Goal: Task Accomplishment & Management: Manage account settings

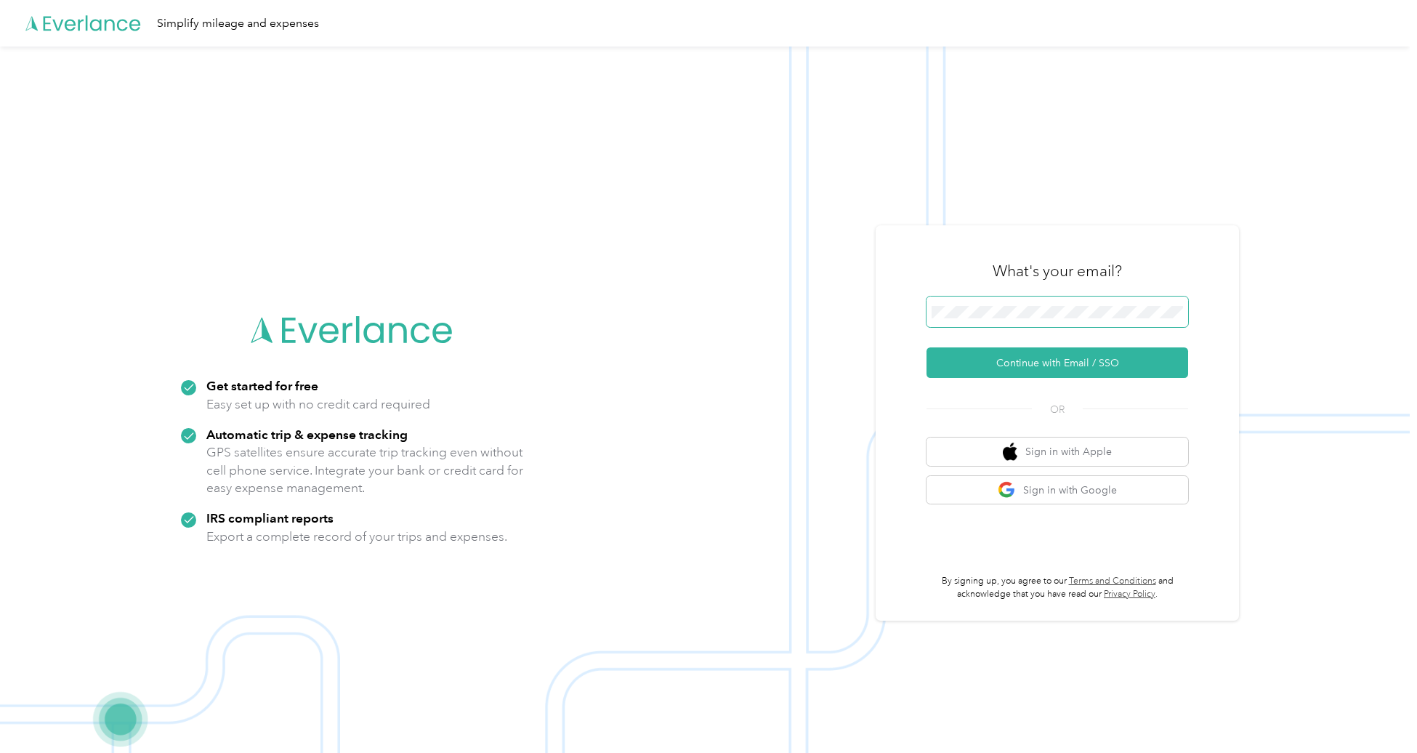
click at [1013, 303] on span at bounding box center [1058, 312] width 262 height 31
click at [1061, 363] on button "Continue with Email / SSO" at bounding box center [1058, 362] width 262 height 31
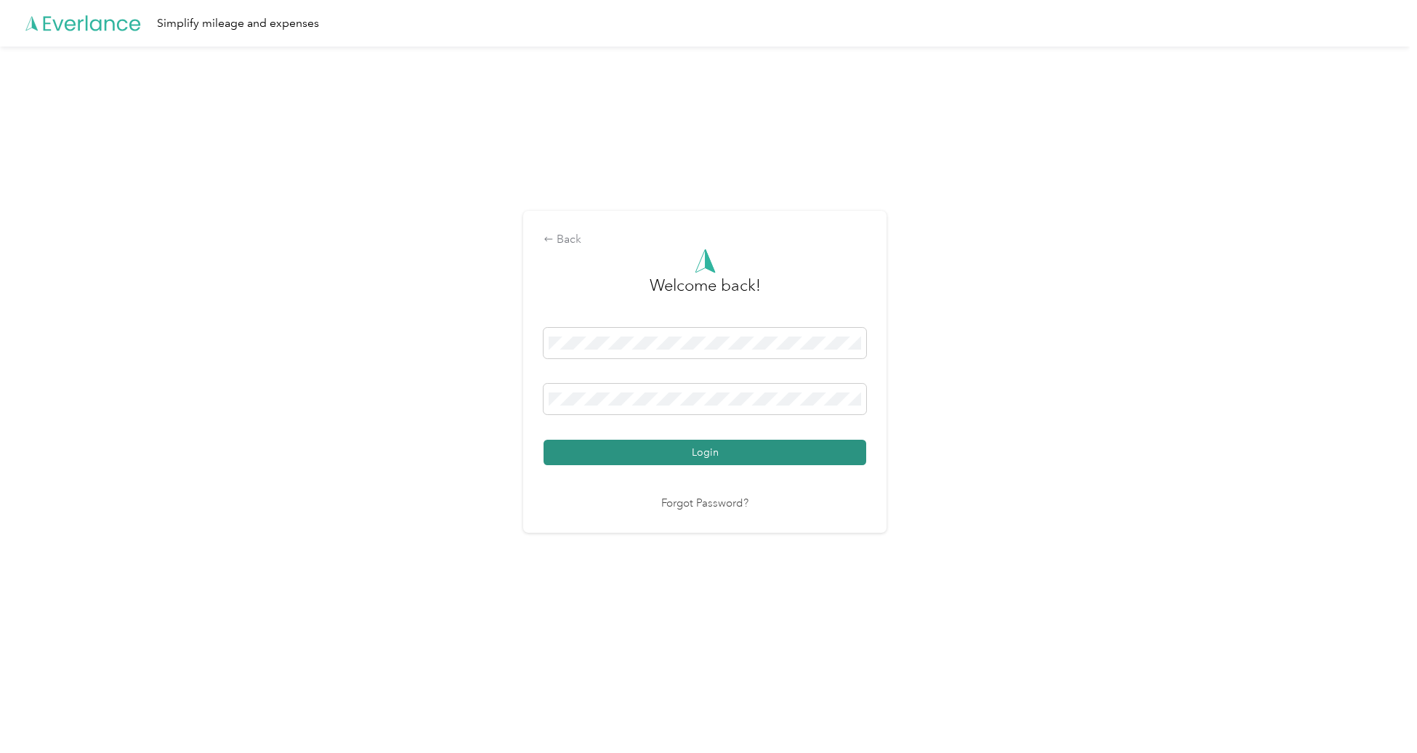
click at [659, 460] on button "Login" at bounding box center [705, 452] width 323 height 25
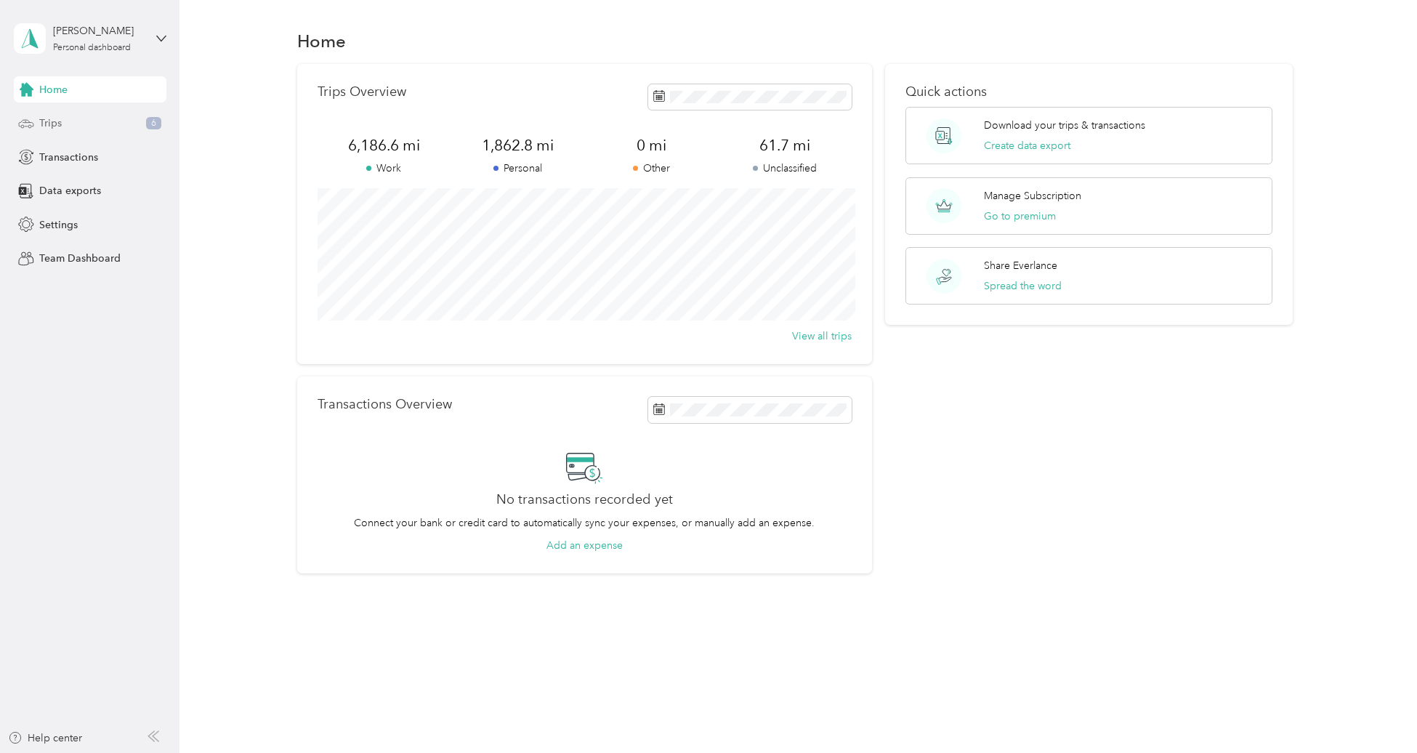
click at [55, 130] on span "Trips" at bounding box center [50, 123] width 23 height 15
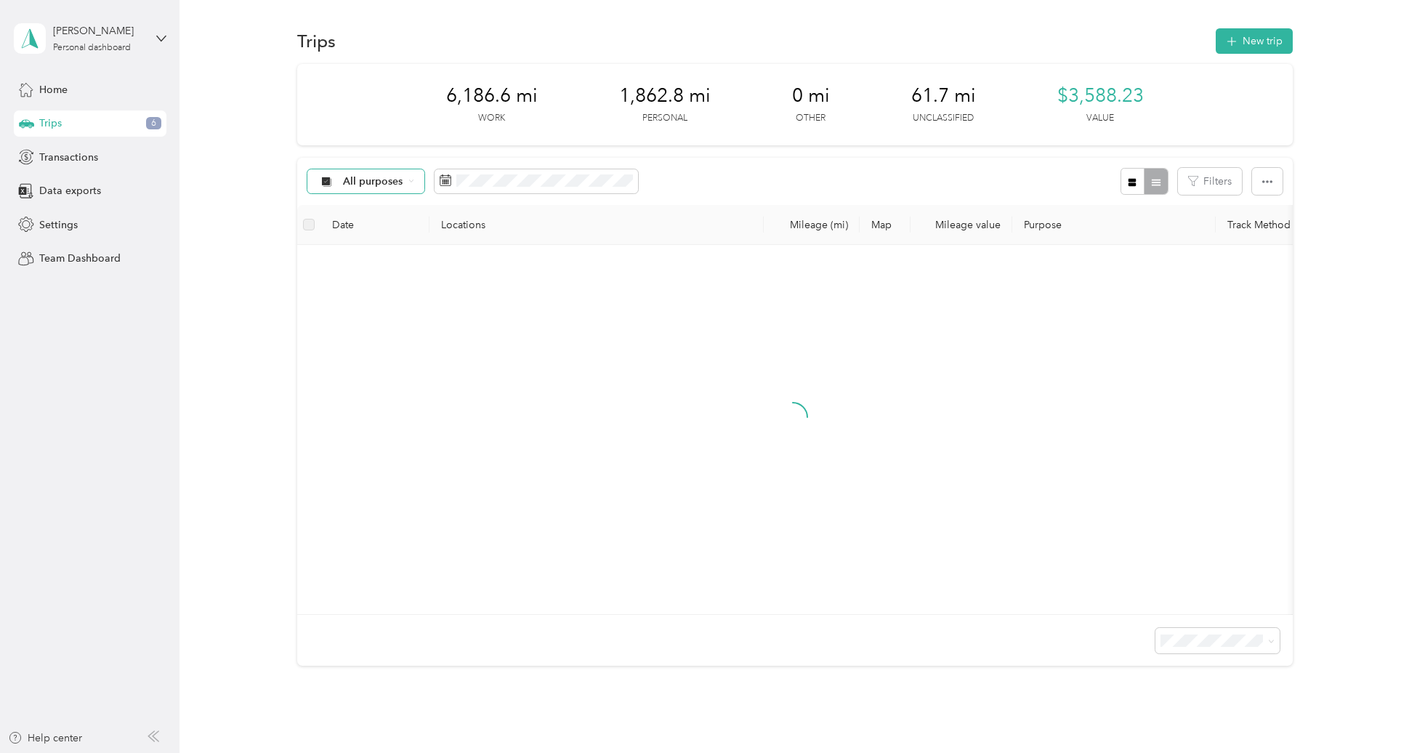
click at [369, 178] on span "All purposes" at bounding box center [373, 182] width 60 height 10
click at [368, 225] on span "Unclassified" at bounding box center [378, 232] width 71 height 15
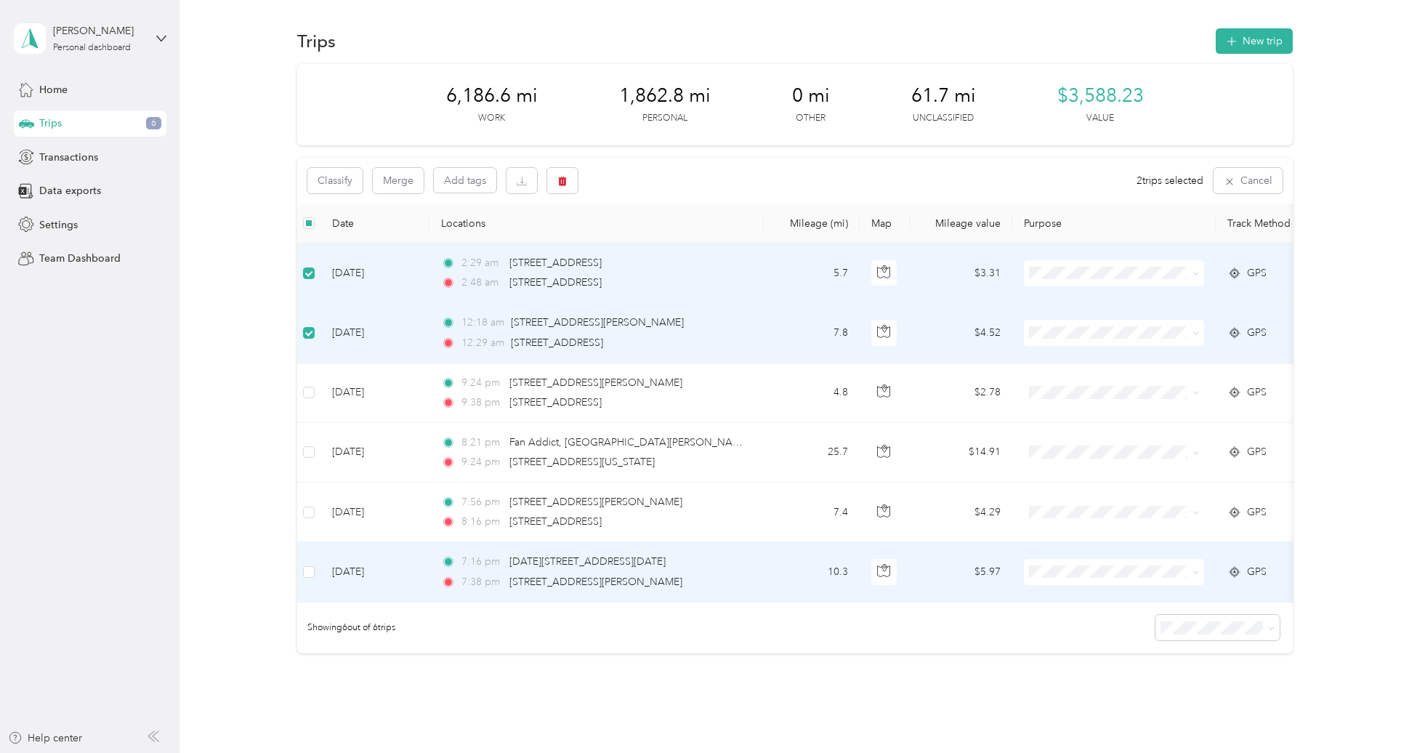
click at [315, 569] on td at bounding box center [308, 572] width 23 height 60
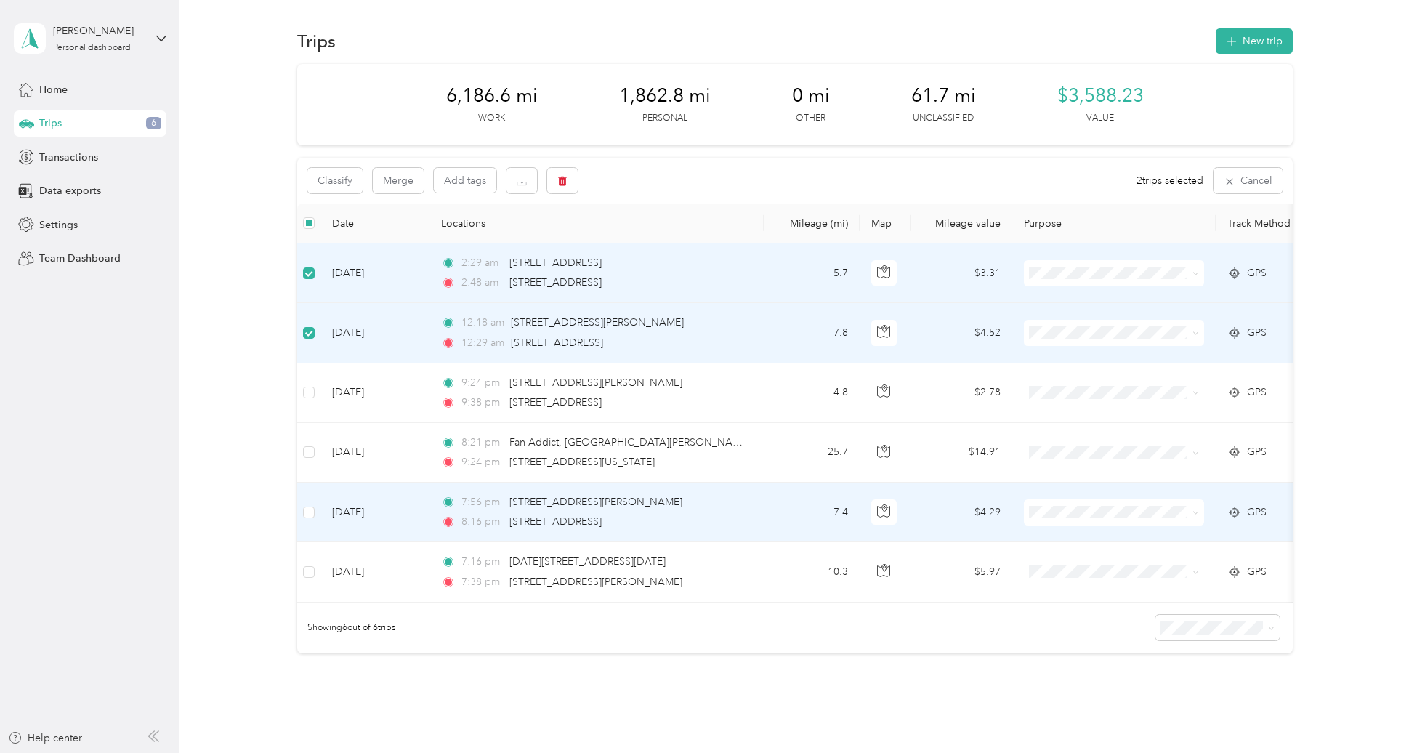
click at [309, 502] on td at bounding box center [308, 513] width 23 height 60
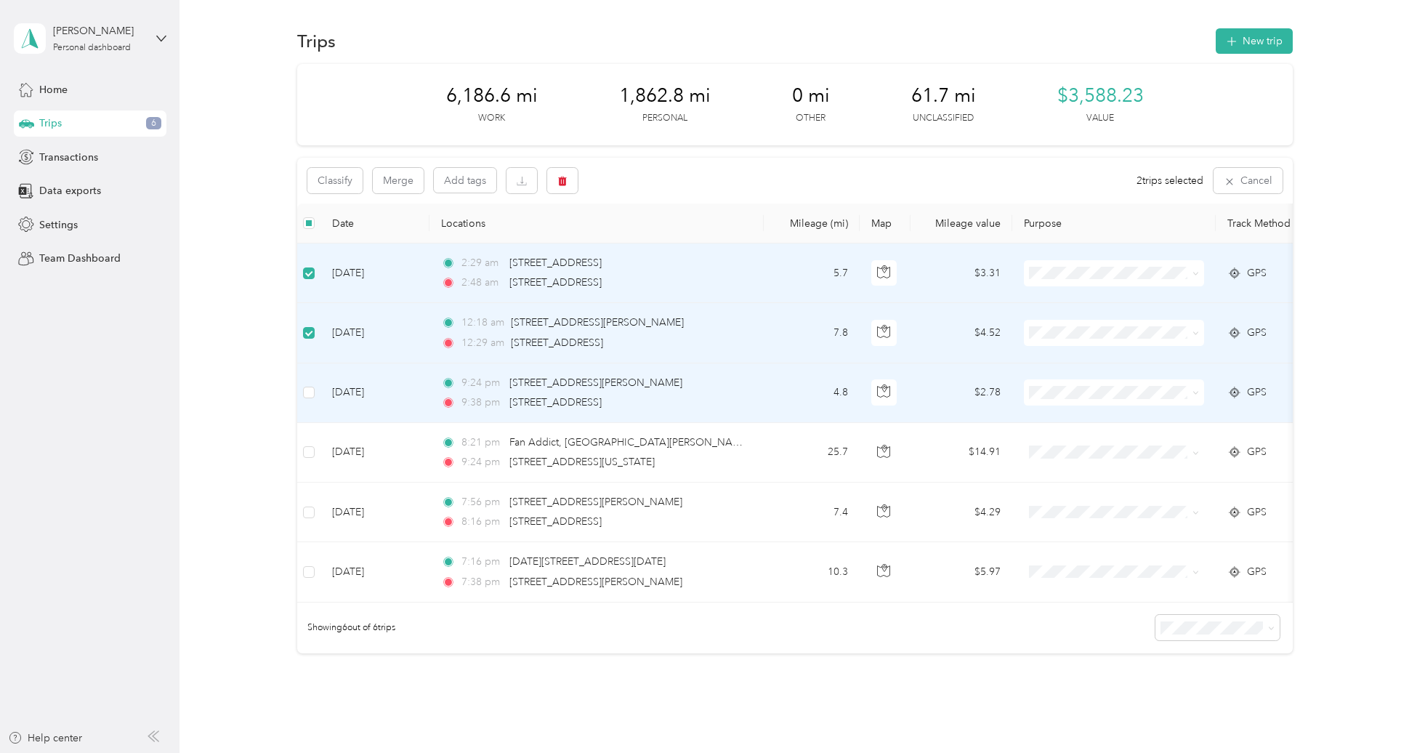
click at [321, 387] on td "[DATE]" at bounding box center [375, 393] width 109 height 60
click at [333, 166] on div "Classify Merge Add tags 3 trips selected Cancel" at bounding box center [795, 181] width 996 height 46
click at [333, 171] on button "Classify" at bounding box center [334, 180] width 55 height 25
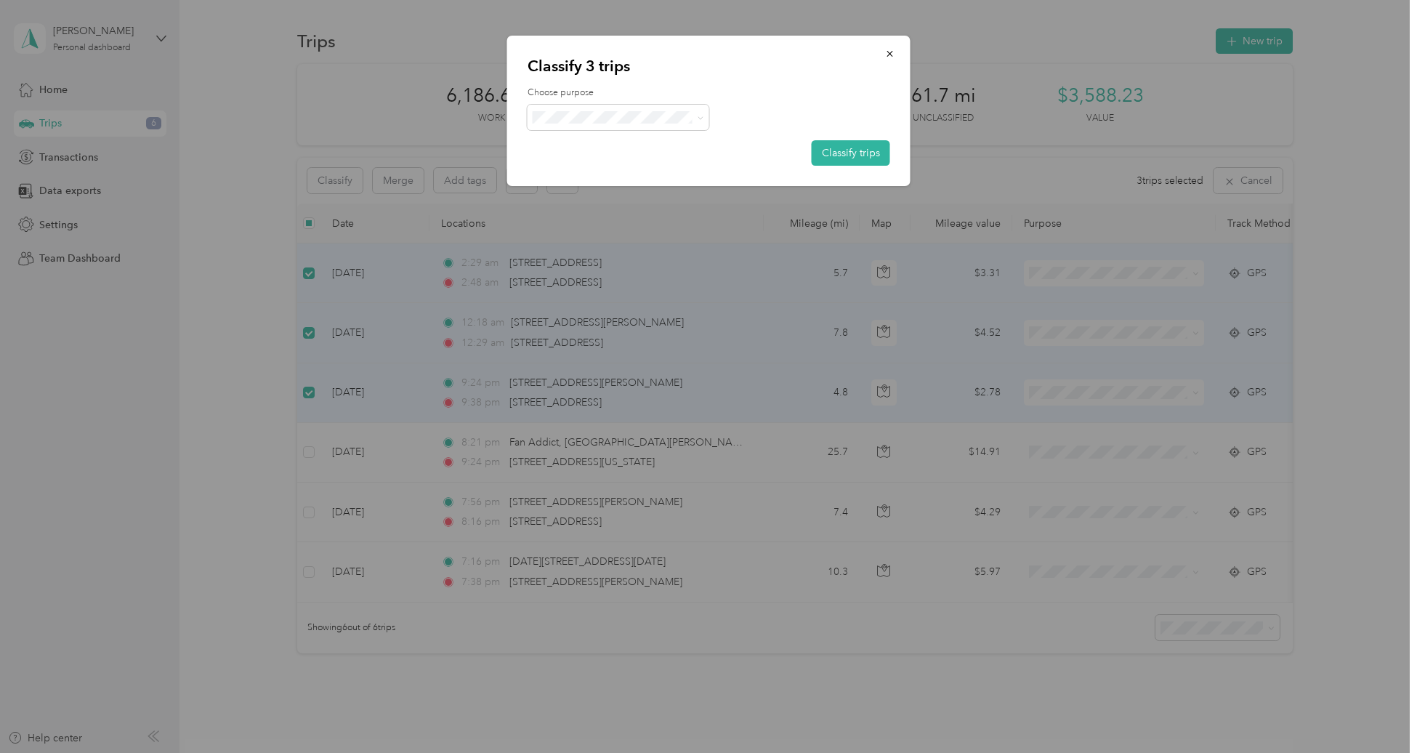
click at [602, 193] on span "Doordash" at bounding box center [630, 190] width 135 height 15
click at [849, 150] on button "Classify trips" at bounding box center [851, 152] width 79 height 25
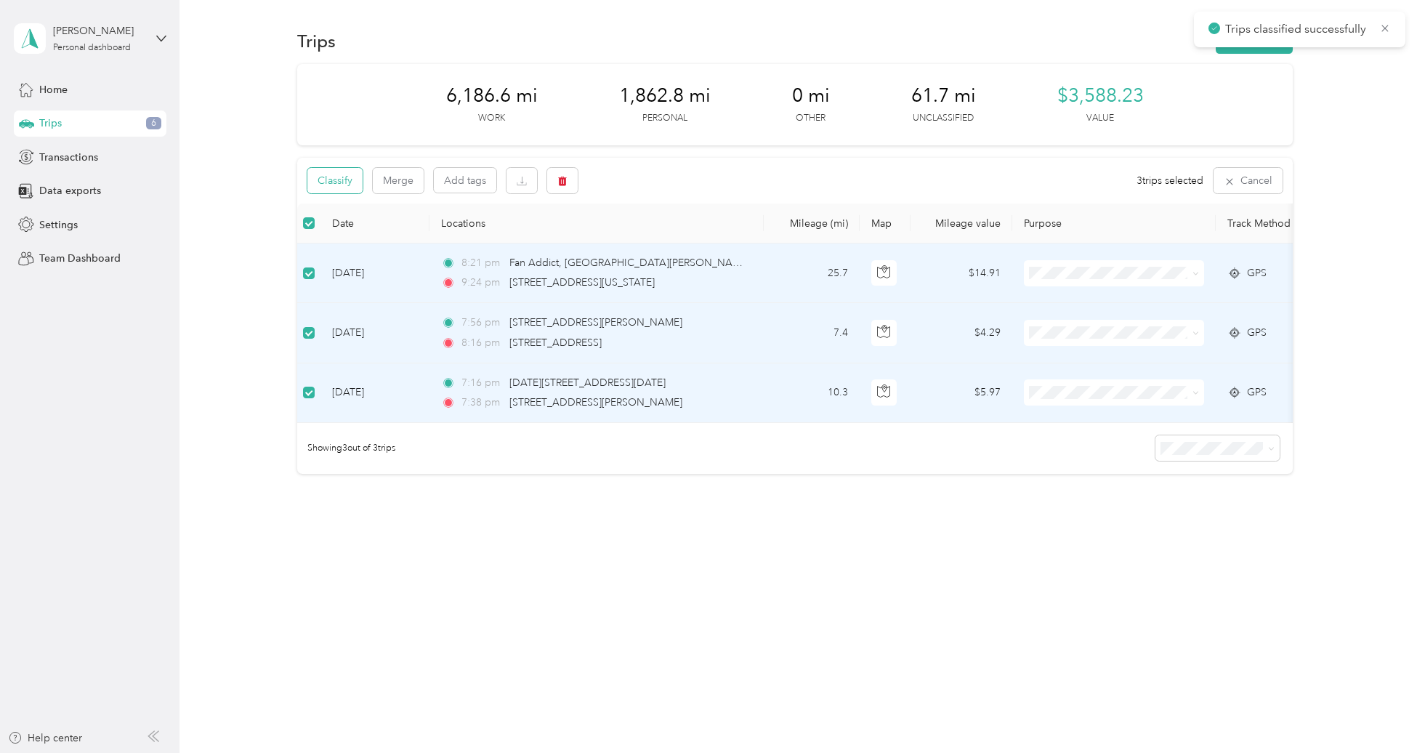
click at [343, 169] on button "Classify" at bounding box center [334, 180] width 55 height 25
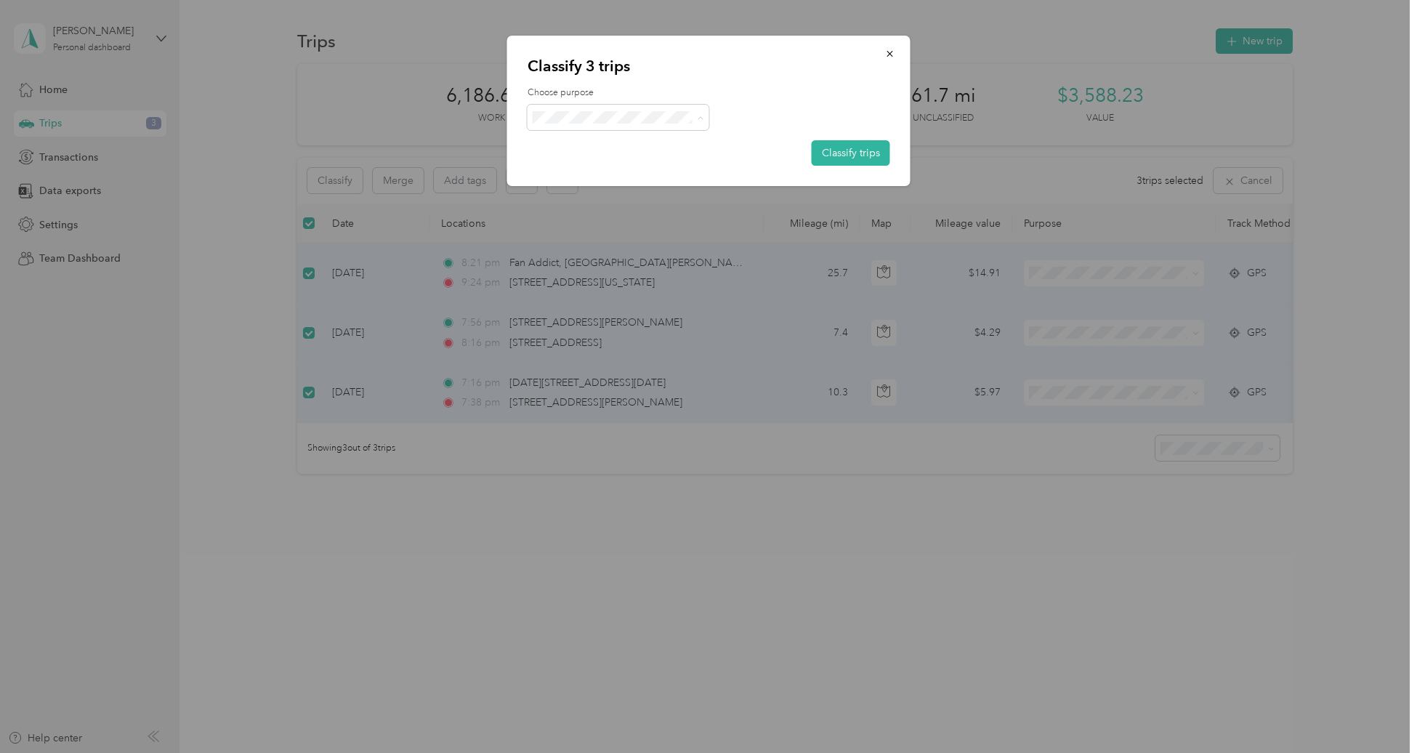
click at [581, 173] on li "Personal" at bounding box center [619, 169] width 182 height 25
click at [875, 156] on button "Classify trips" at bounding box center [851, 152] width 79 height 25
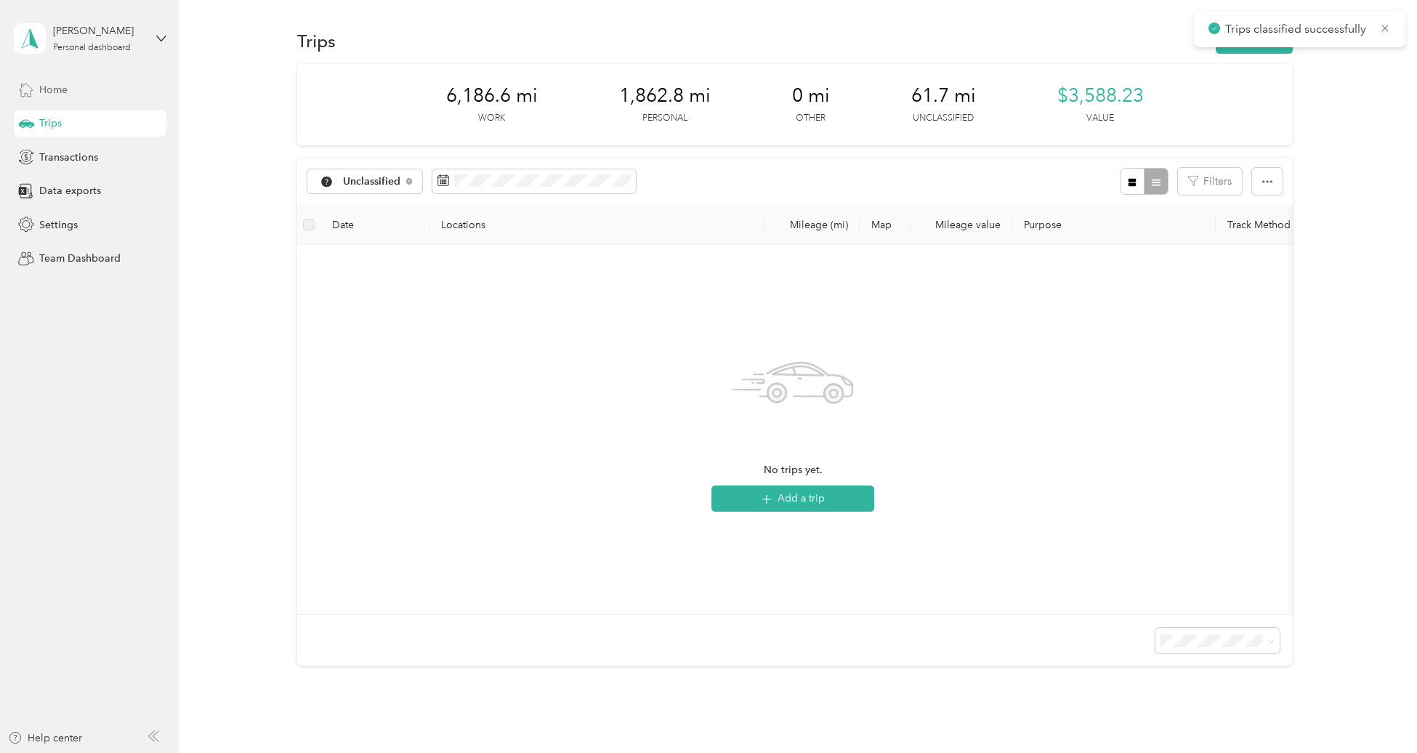
click at [81, 92] on div "Home" at bounding box center [90, 89] width 153 height 26
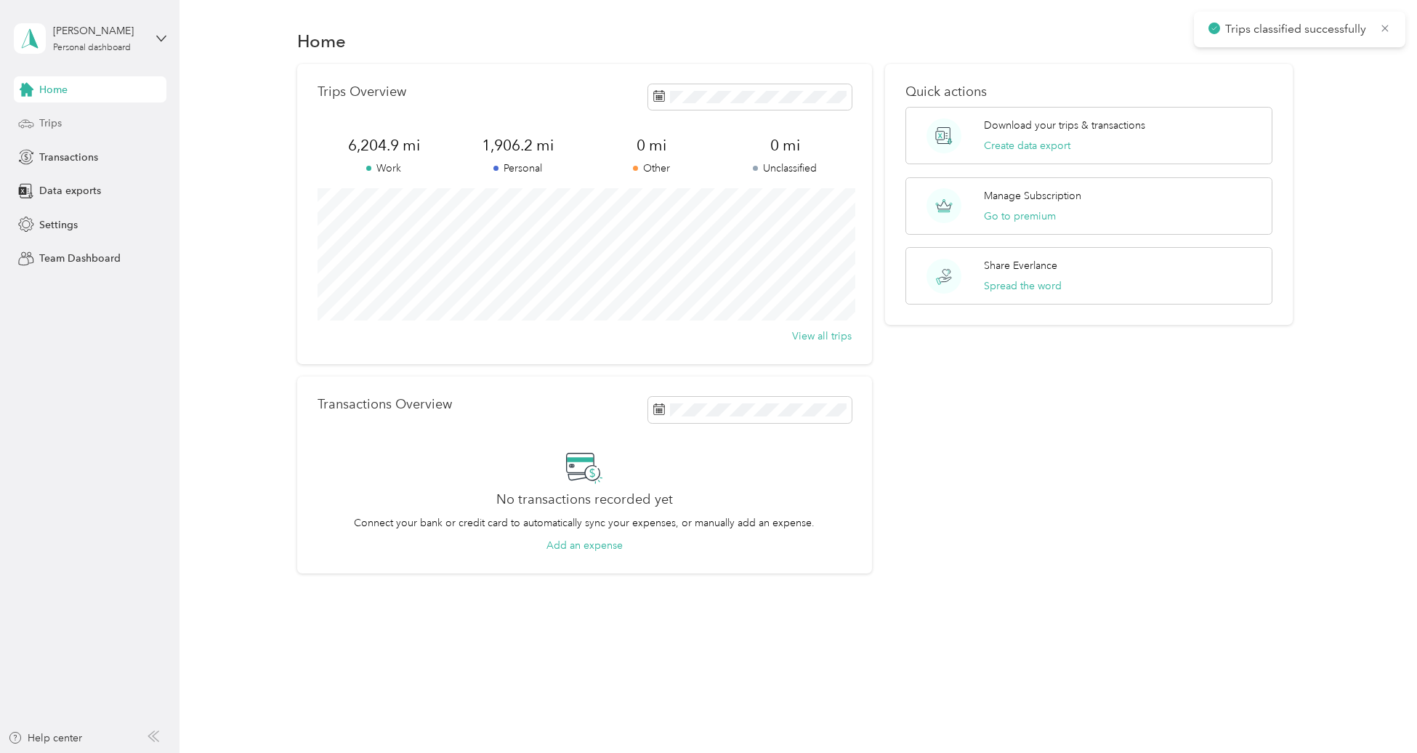
click at [76, 119] on div "Trips" at bounding box center [90, 123] width 153 height 26
